Goal: Find specific page/section: Find specific page/section

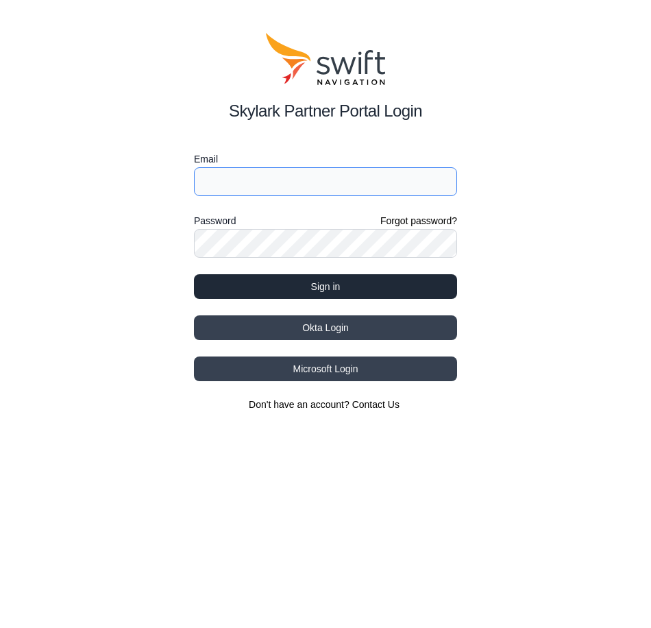
type input "[EMAIL_ADDRESS][DOMAIN_NAME]"
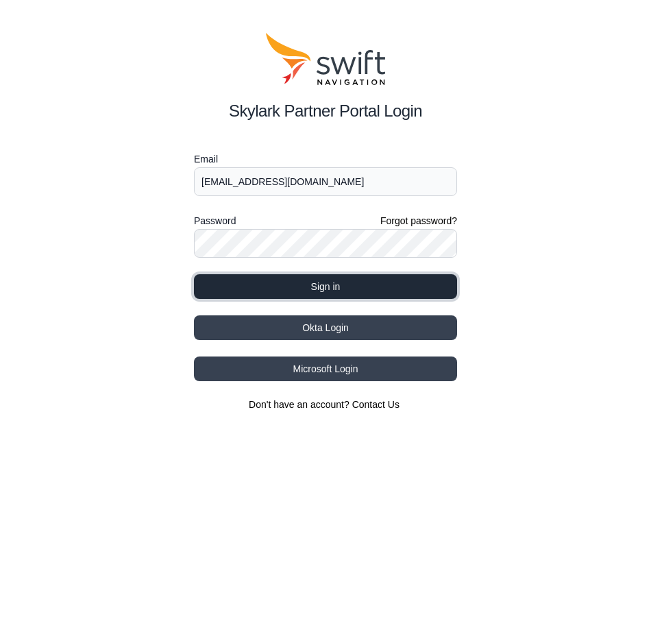
click at [324, 285] on button "Sign in" at bounding box center [325, 286] width 263 height 25
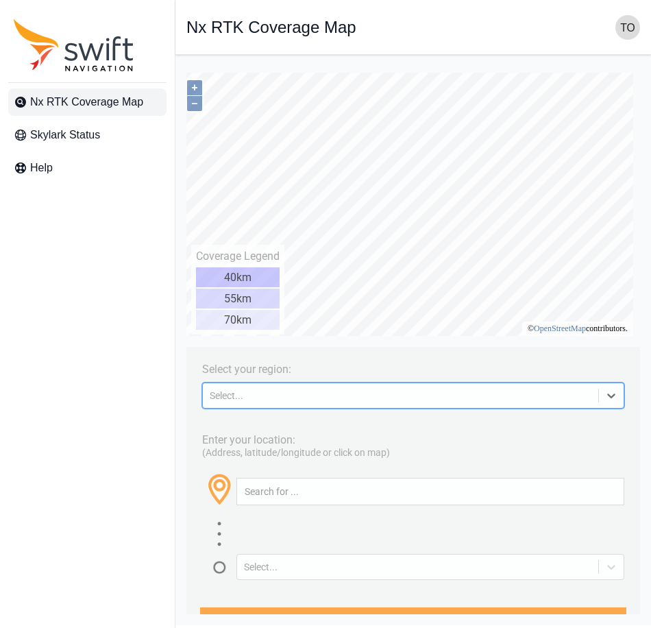
click at [607, 398] on icon at bounding box center [611, 395] width 8 height 5
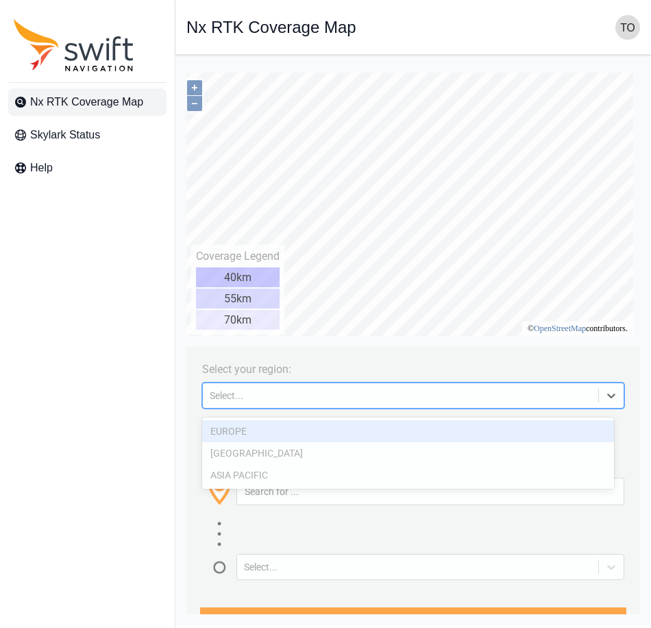
click at [608, 399] on div at bounding box center [611, 395] width 25 height 25
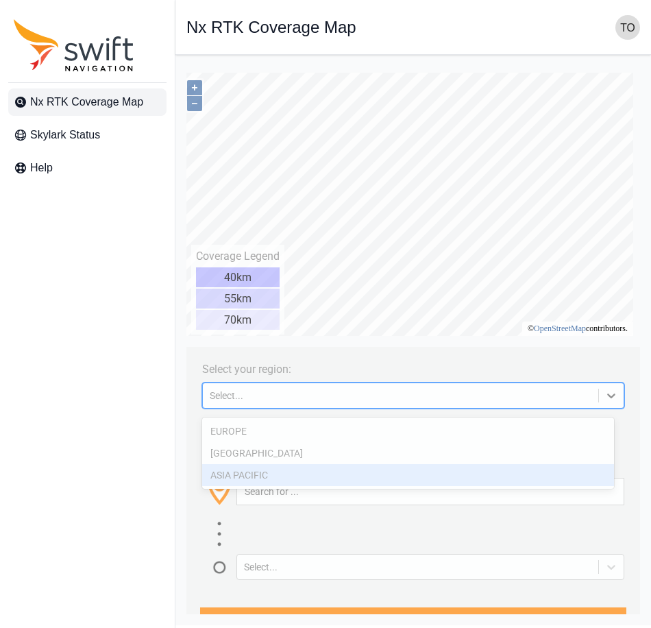
click at [447, 485] on div "ASIA PACIFIC" at bounding box center [408, 475] width 412 height 22
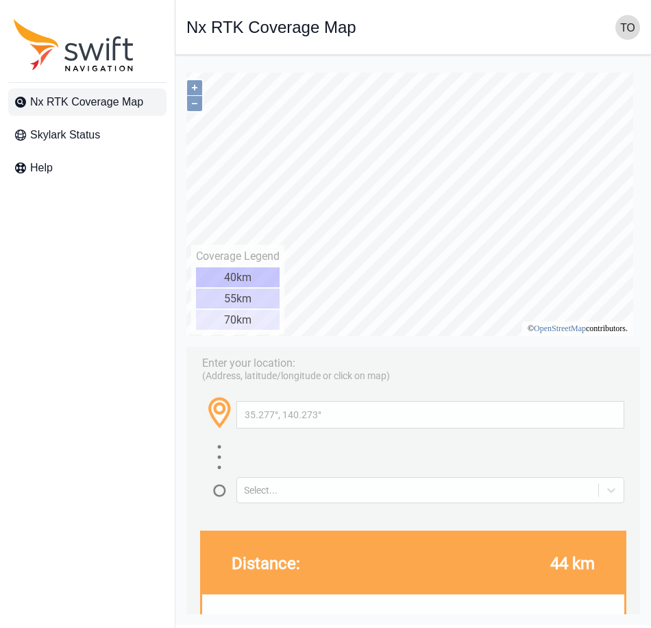
scroll to position [69, 0]
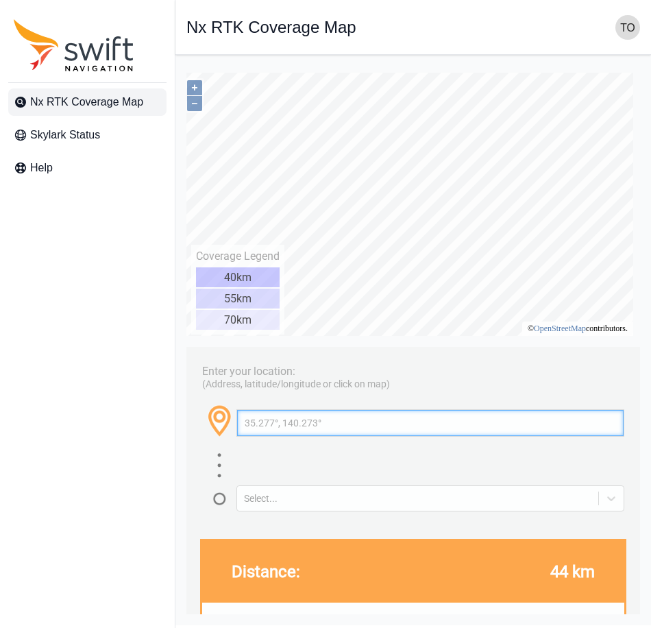
click at [267, 435] on input "35.277°, 140.273°" at bounding box center [430, 423] width 386 height 26
drag, startPoint x: 382, startPoint y: 434, endPoint x: 236, endPoint y: 437, distance: 145.3
click at [236, 436] on div "35.281311°, 140.267°" at bounding box center [430, 422] width 388 height 27
type input "35.281311°, 140.267°"
